Goal: Task Accomplishment & Management: Use online tool/utility

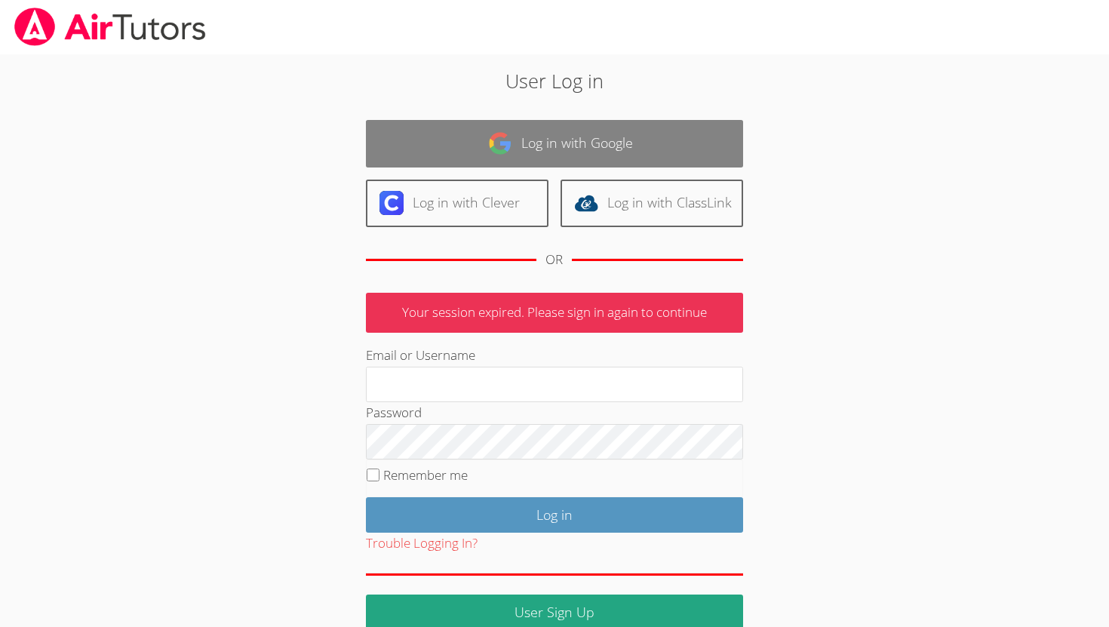
click at [547, 144] on link "Log in with Google" at bounding box center [554, 144] width 377 height 48
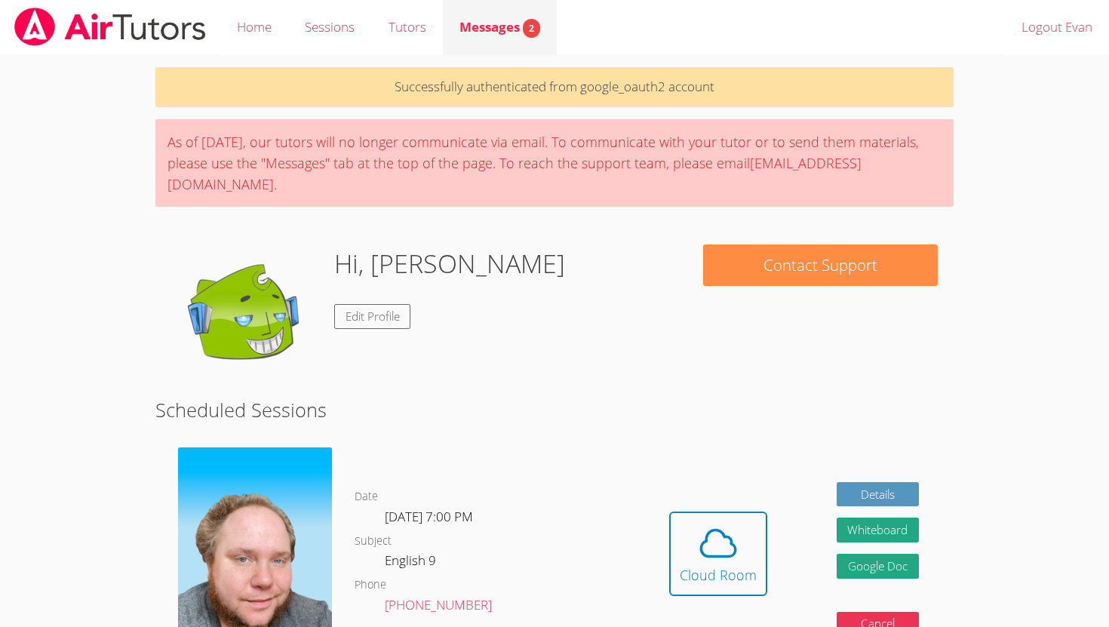
click at [494, 27] on span "Messages 2" at bounding box center [499, 26] width 81 height 17
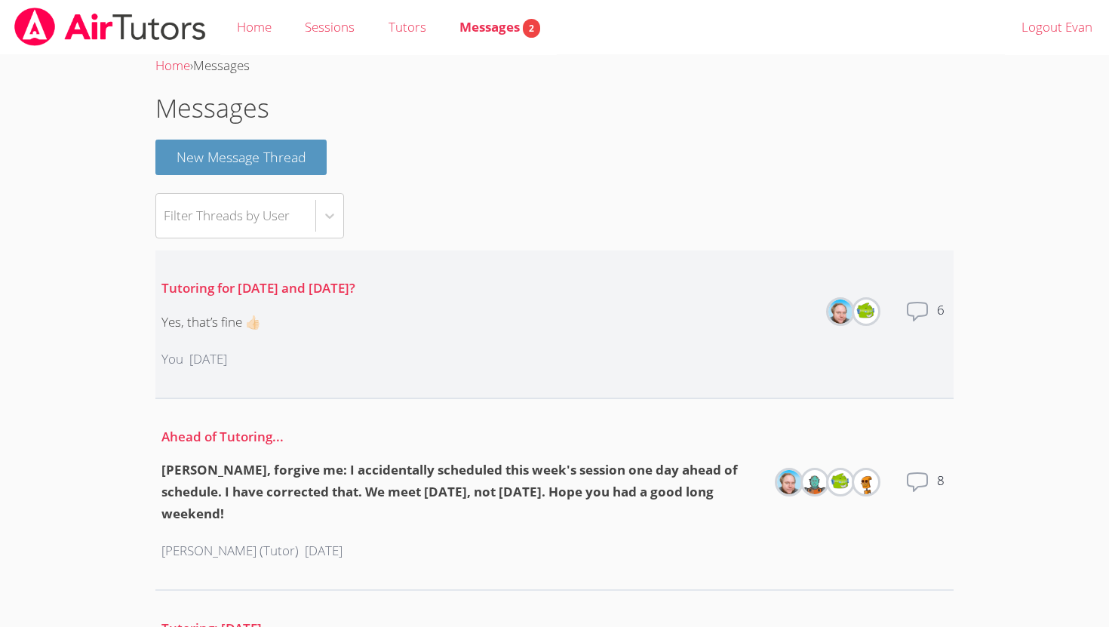
scroll to position [17, 0]
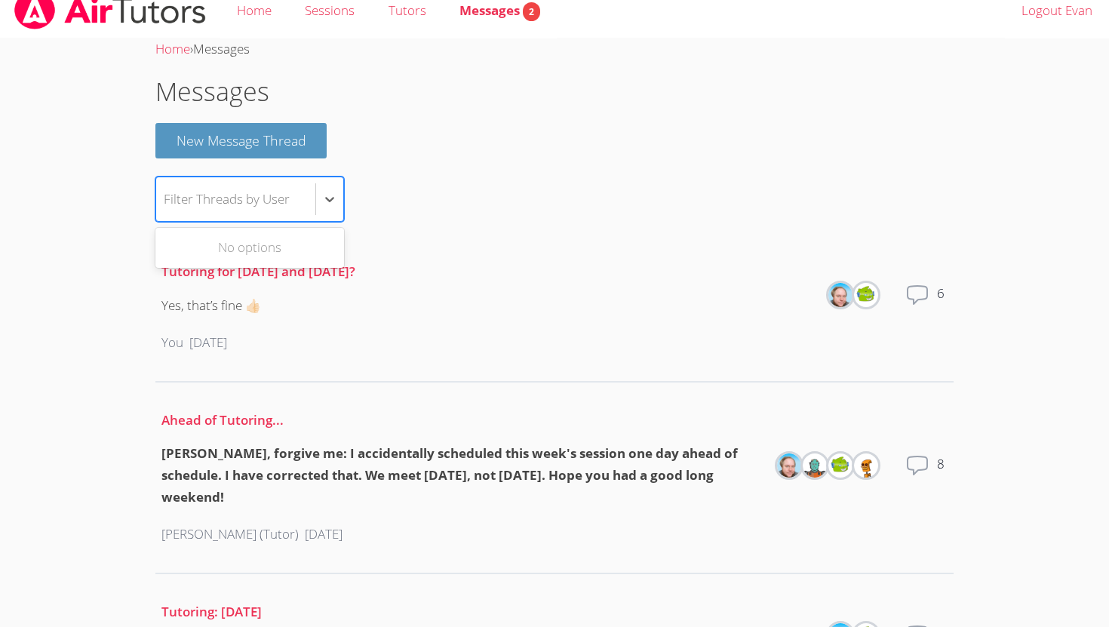
click at [304, 189] on div "Filter Threads by User" at bounding box center [235, 199] width 159 height 44
click at [419, 251] on li "Tutoring for Monday and Tuesday? Yes, that’s fine 👍🏻 You 7 days ago Members Tot…" at bounding box center [554, 308] width 798 height 149
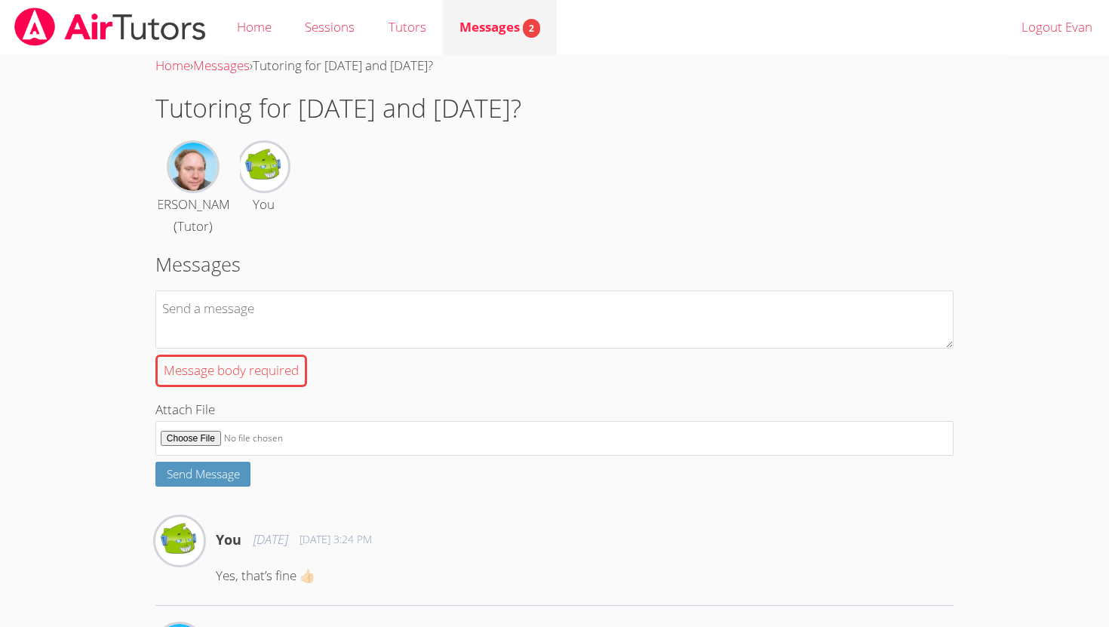
click at [454, 38] on link "Messages 2" at bounding box center [500, 27] width 114 height 55
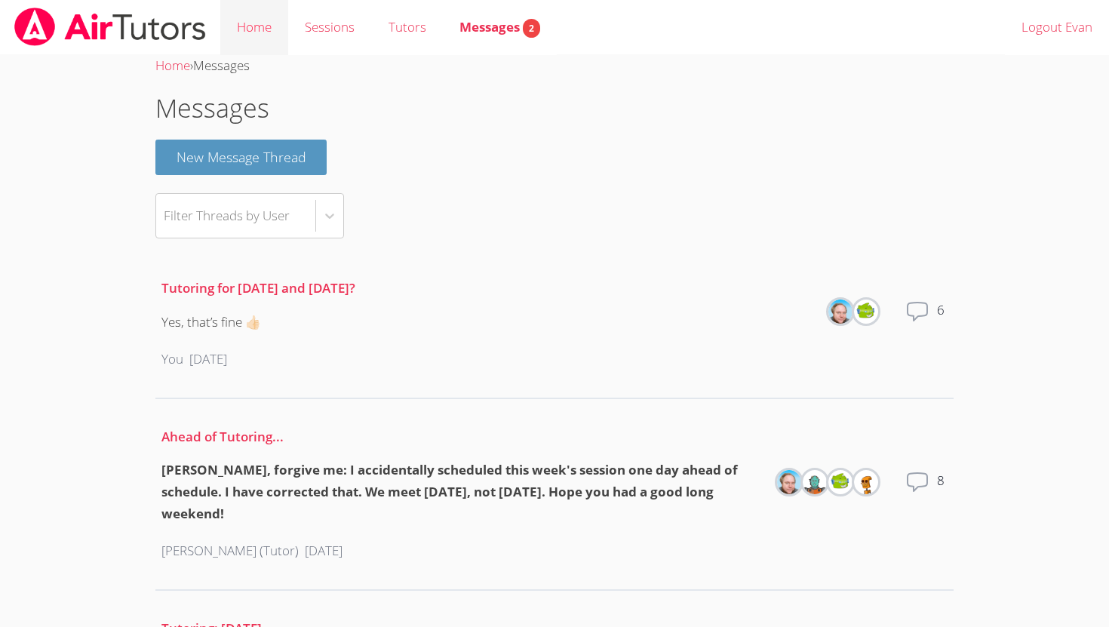
click at [251, 17] on link "Home" at bounding box center [254, 27] width 68 height 55
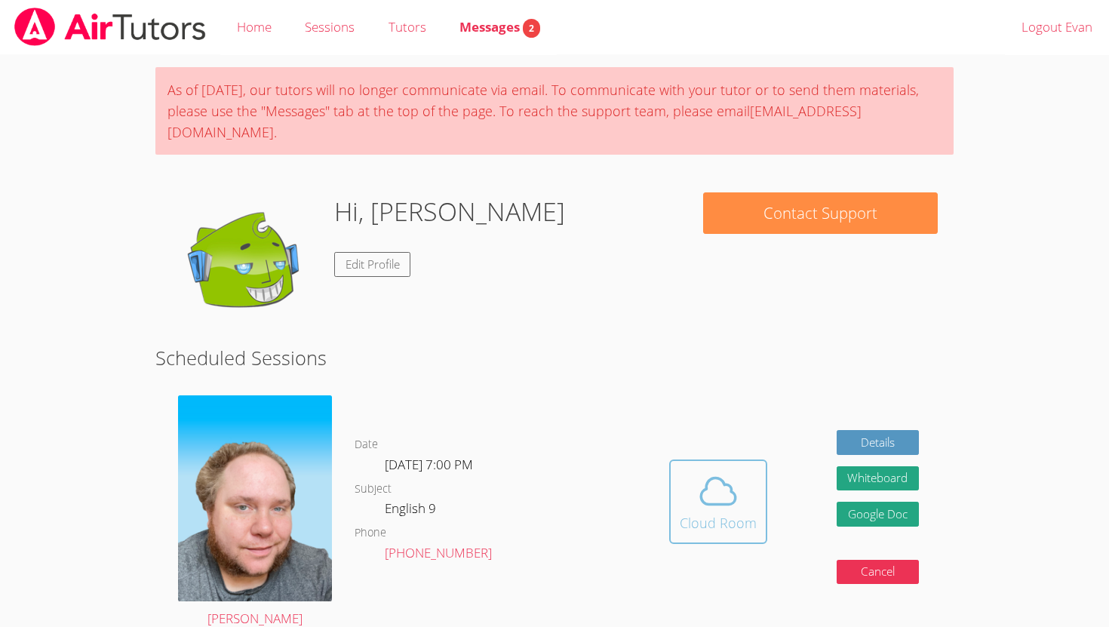
click at [734, 512] on div "Cloud Room" at bounding box center [718, 522] width 77 height 21
click at [908, 430] on link "Details" at bounding box center [878, 442] width 83 height 25
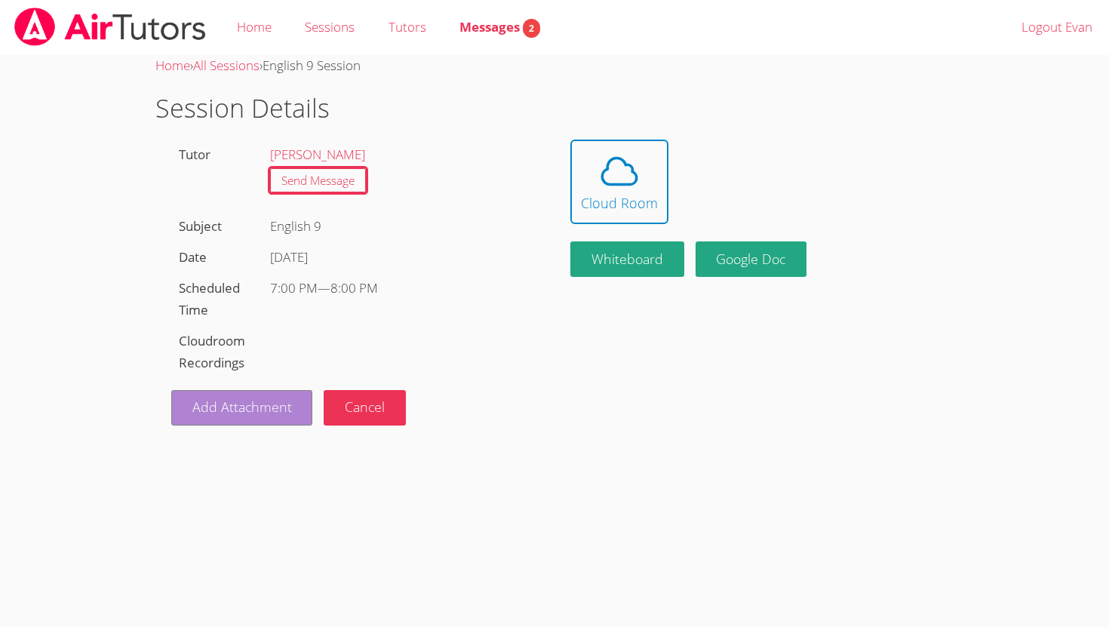
click at [284, 401] on link "Add Attachment" at bounding box center [242, 407] width 142 height 35
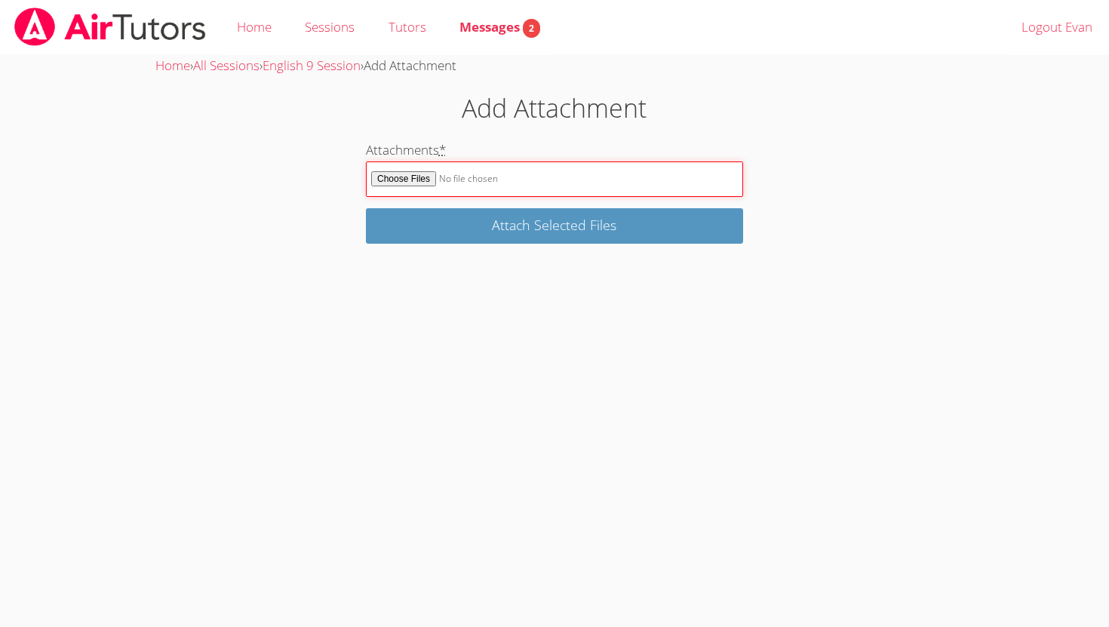
click at [411, 180] on input "Attachments *" at bounding box center [554, 178] width 377 height 35
type input "C:\fakepath\Evan Warneck-Dangers of a Single Story.docx"
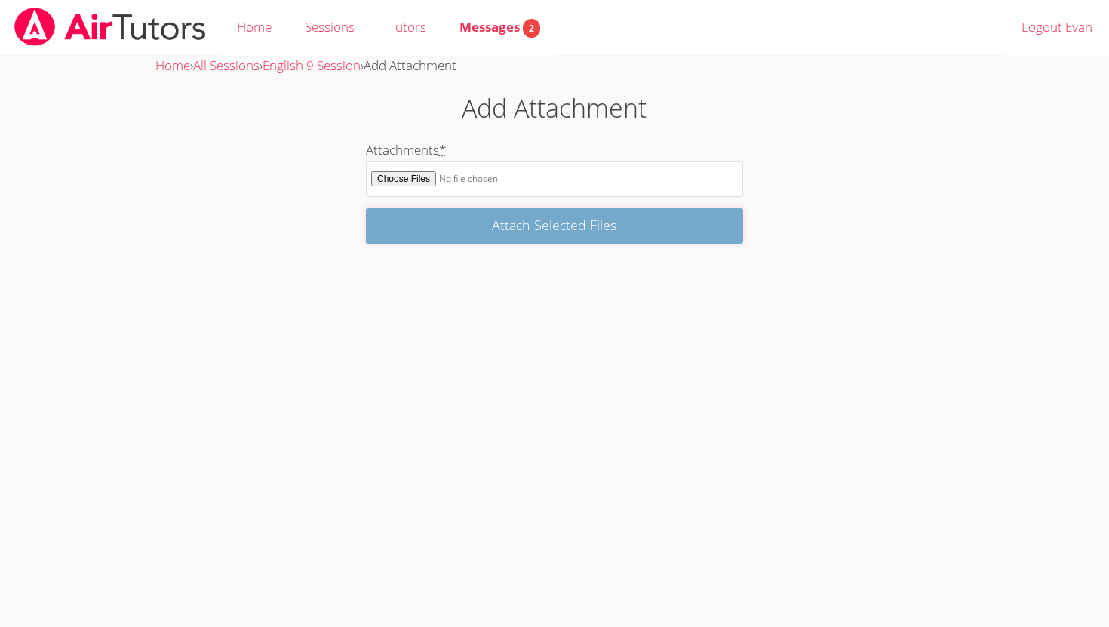
click at [437, 226] on input "Attach Selected Files" at bounding box center [554, 225] width 377 height 35
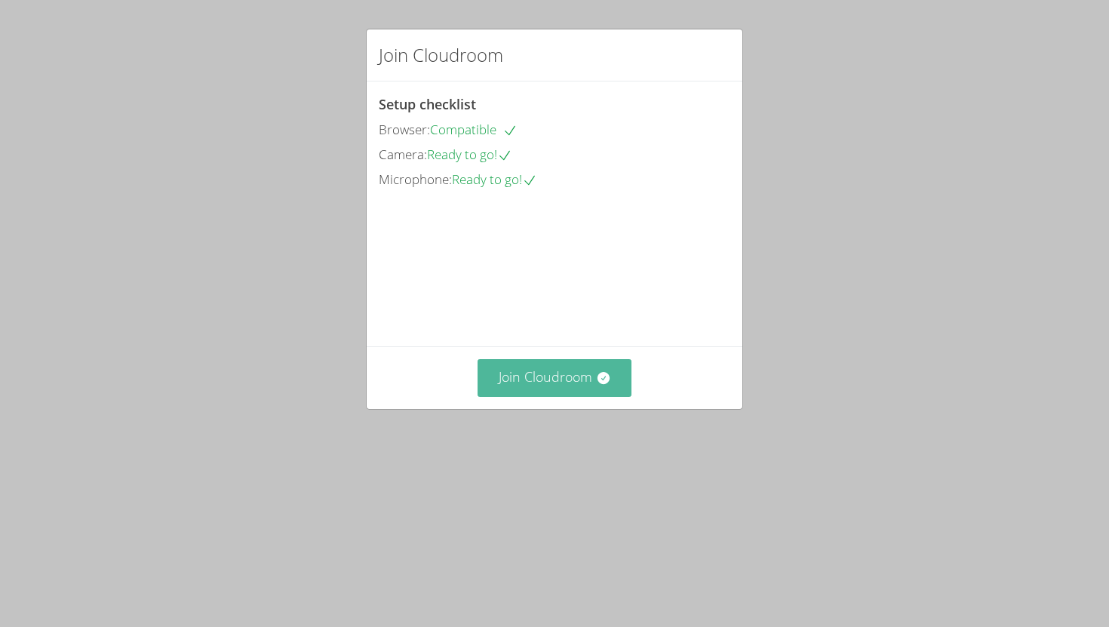
click at [581, 396] on button "Join Cloudroom" at bounding box center [555, 377] width 155 height 37
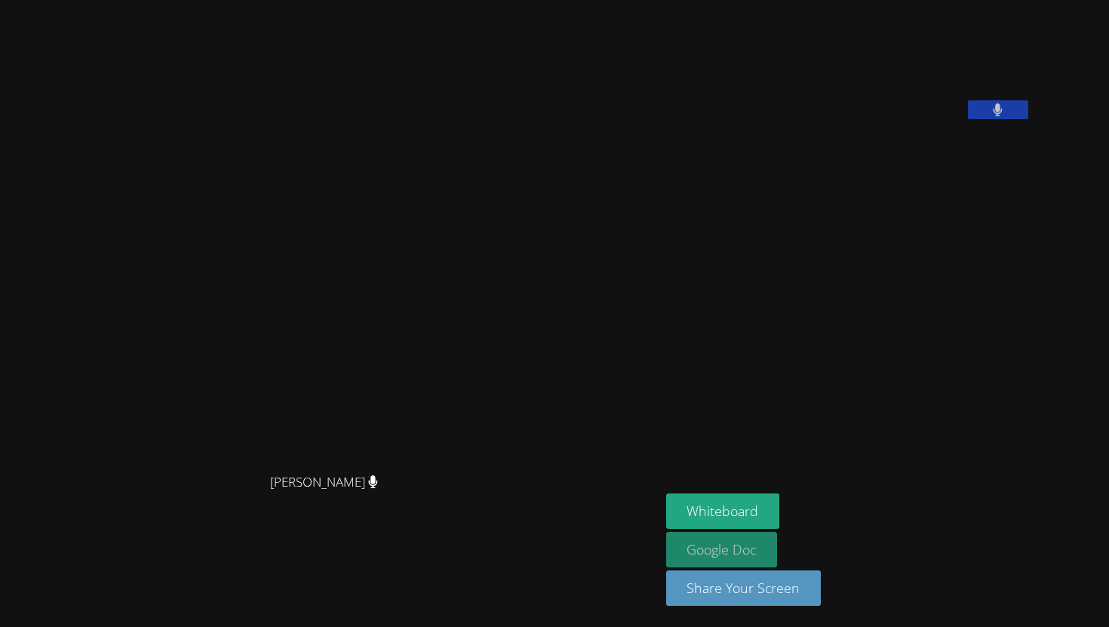
click at [778, 553] on link "Google Doc" at bounding box center [722, 549] width 112 height 35
click at [585, 11] on div "Shawn White Shawn White" at bounding box center [330, 313] width 648 height 615
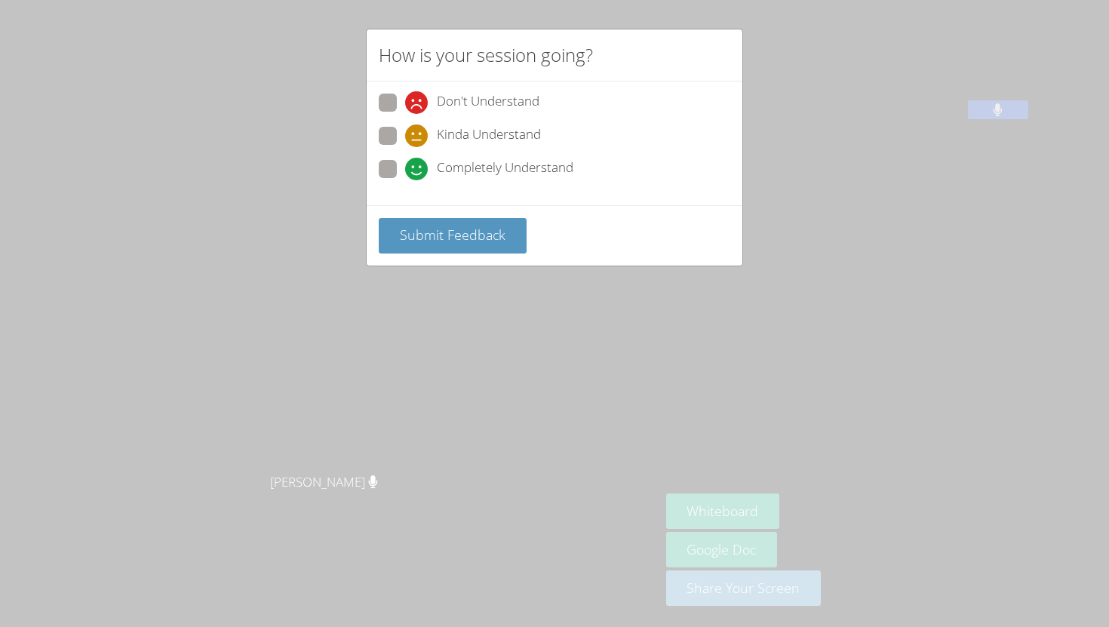
click at [405, 180] on span at bounding box center [405, 180] width 0 height 0
click at [405, 161] on input "Completely Understand" at bounding box center [411, 166] width 13 height 13
radio input "true"
click at [416, 238] on span "Submit Feedback" at bounding box center [453, 235] width 106 height 18
